Goal: Information Seeking & Learning: Compare options

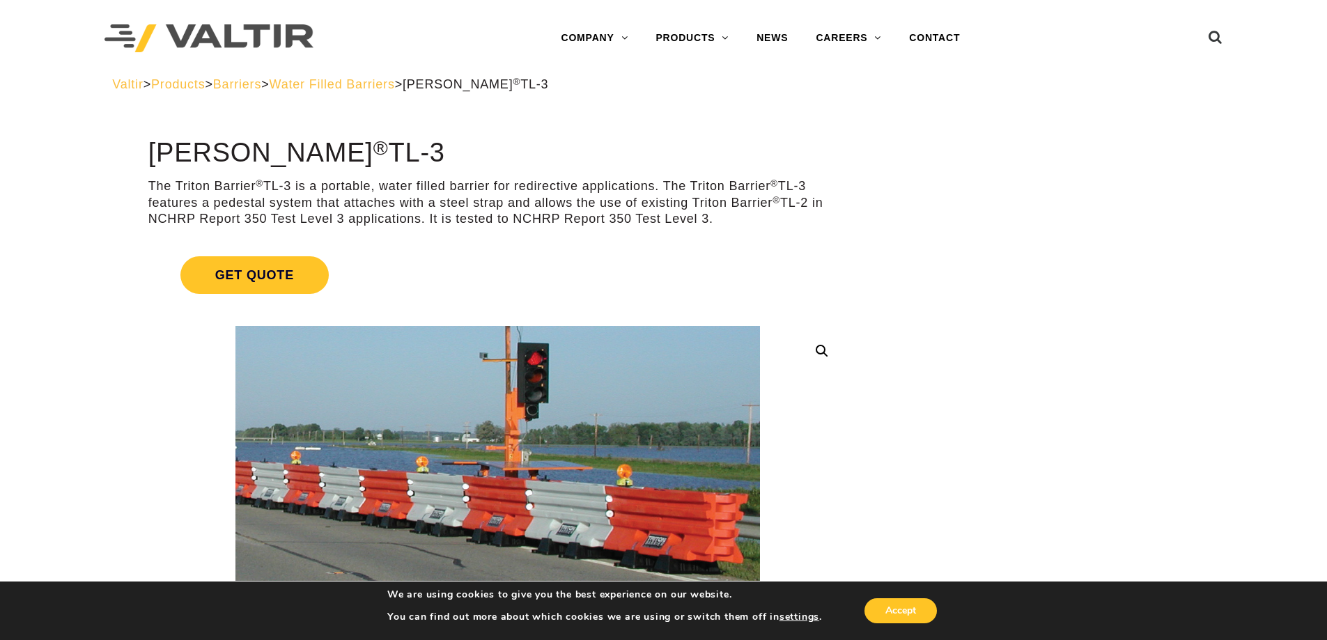
click at [395, 84] on span "Water Filled Barriers" at bounding box center [331, 84] width 125 height 14
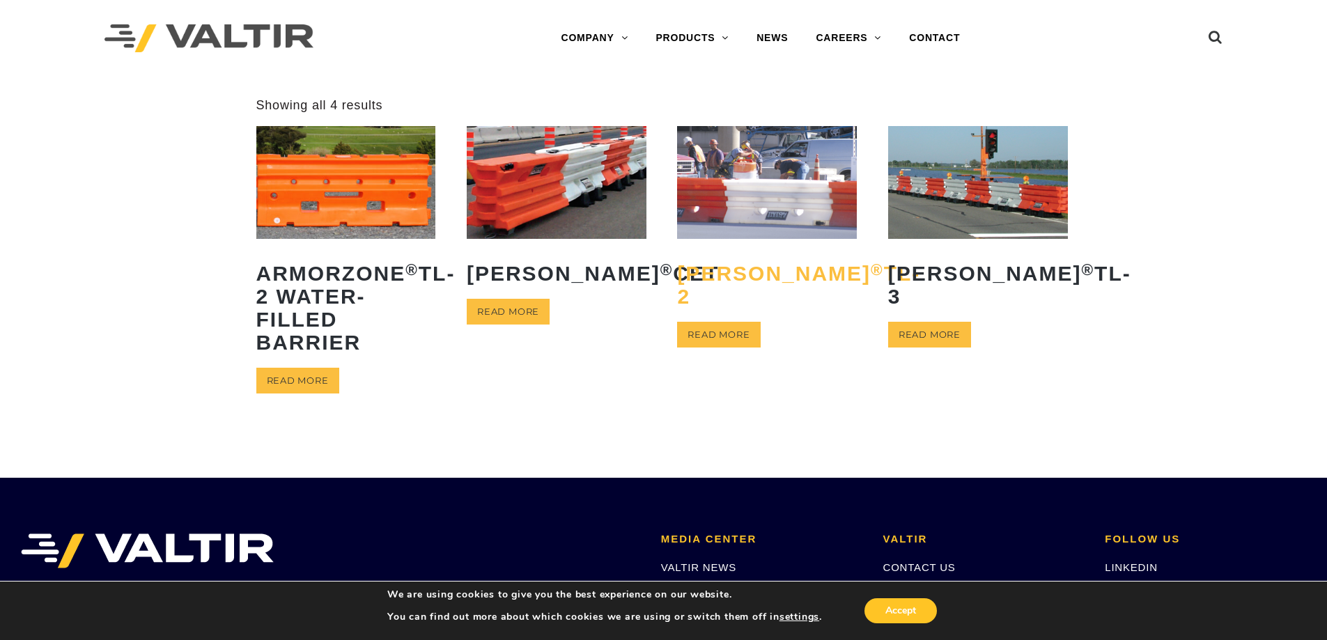
click at [728, 292] on h2 "Triton Barrier ® TL-2" at bounding box center [767, 284] width 180 height 67
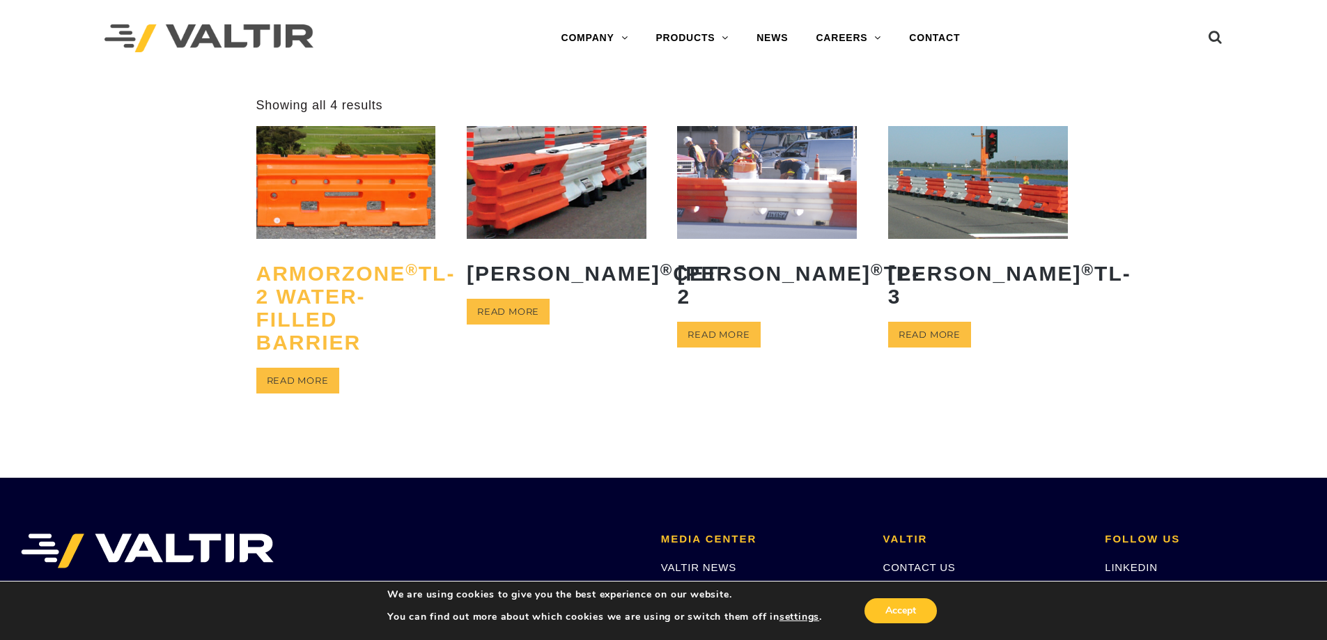
click at [337, 301] on h2 "ArmorZone ® TL-2 Water-Filled Barrier" at bounding box center [346, 307] width 180 height 113
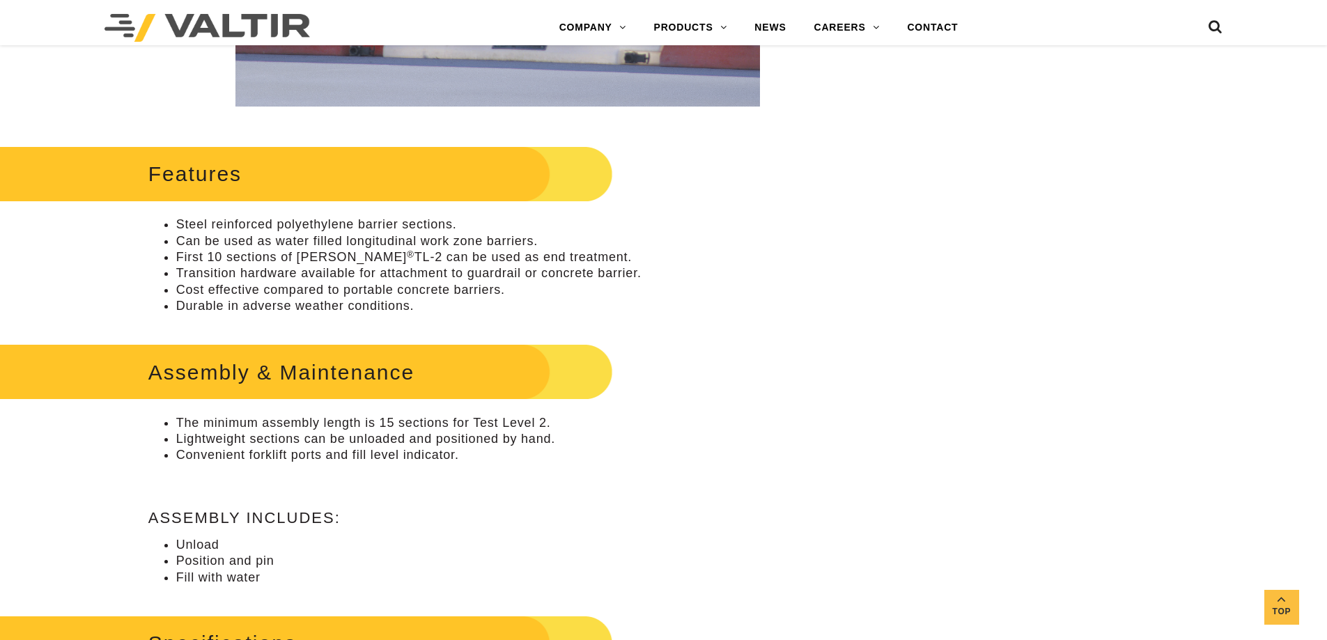
scroll to position [557, 0]
